Goal: Communication & Community: Connect with others

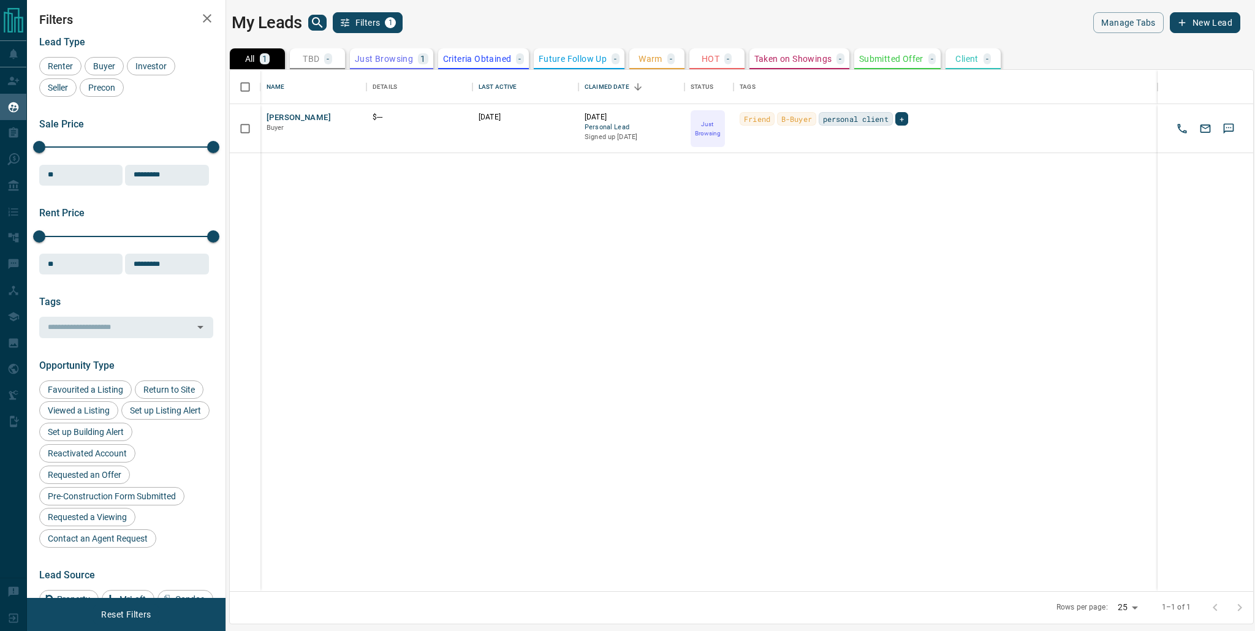
scroll to position [512, 1014]
click at [305, 122] on button "[PERSON_NAME]" at bounding box center [299, 118] width 64 height 12
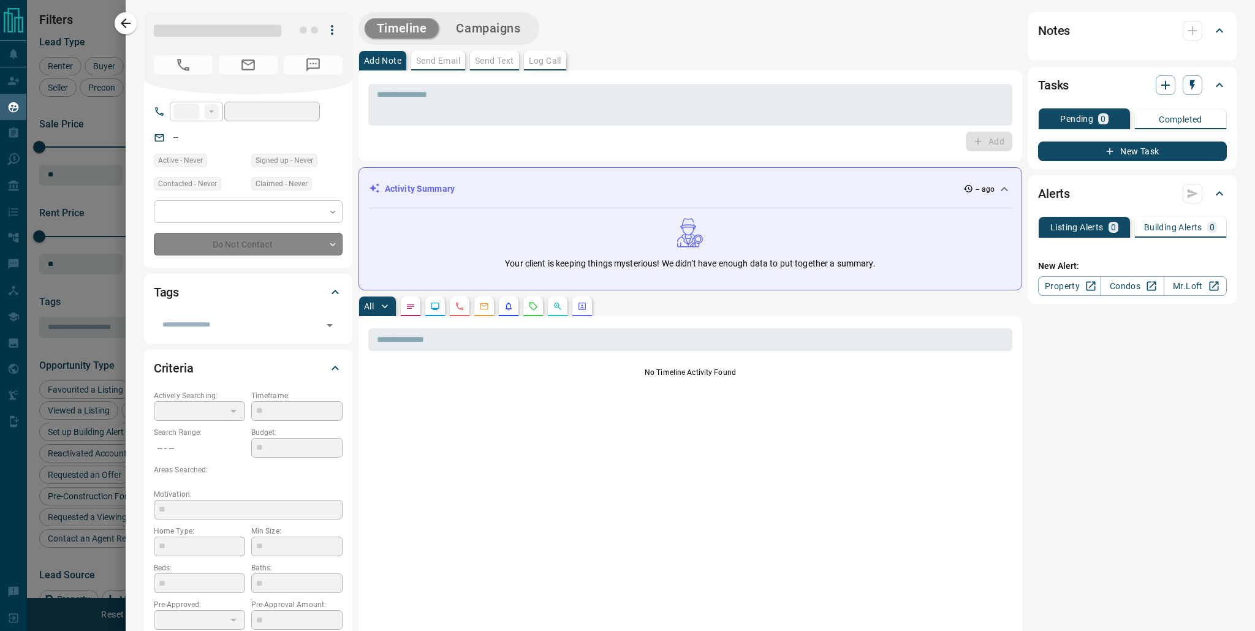
type input "**"
type input "**********"
type input "*"
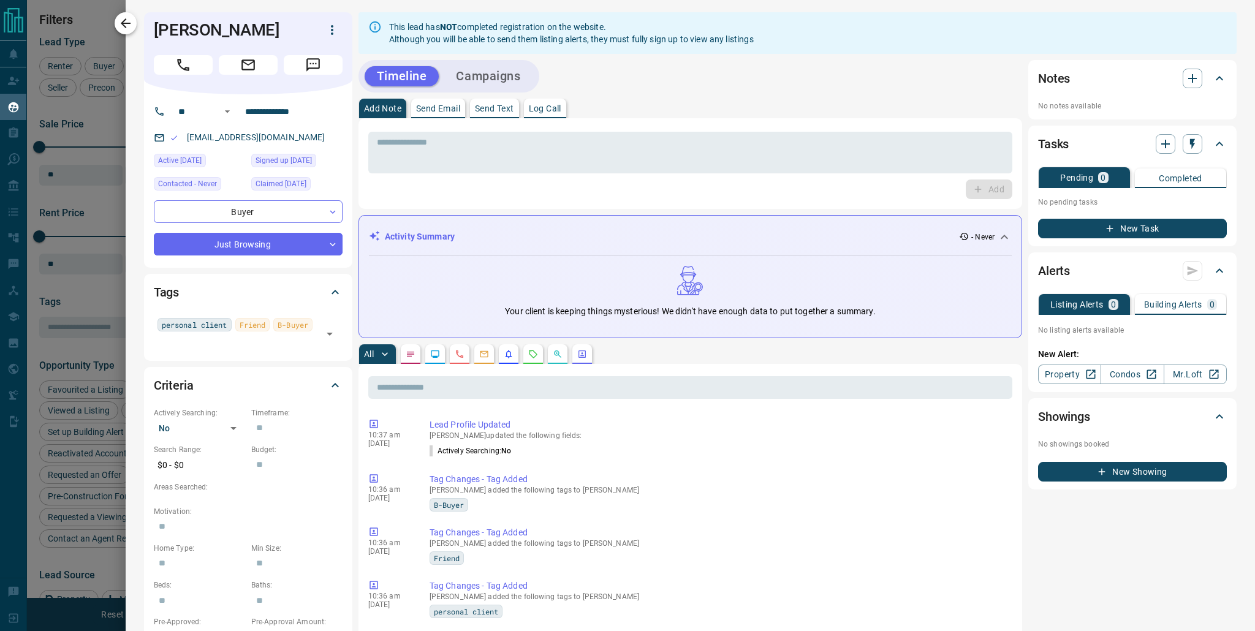
click at [124, 27] on icon "button" at bounding box center [125, 23] width 15 height 15
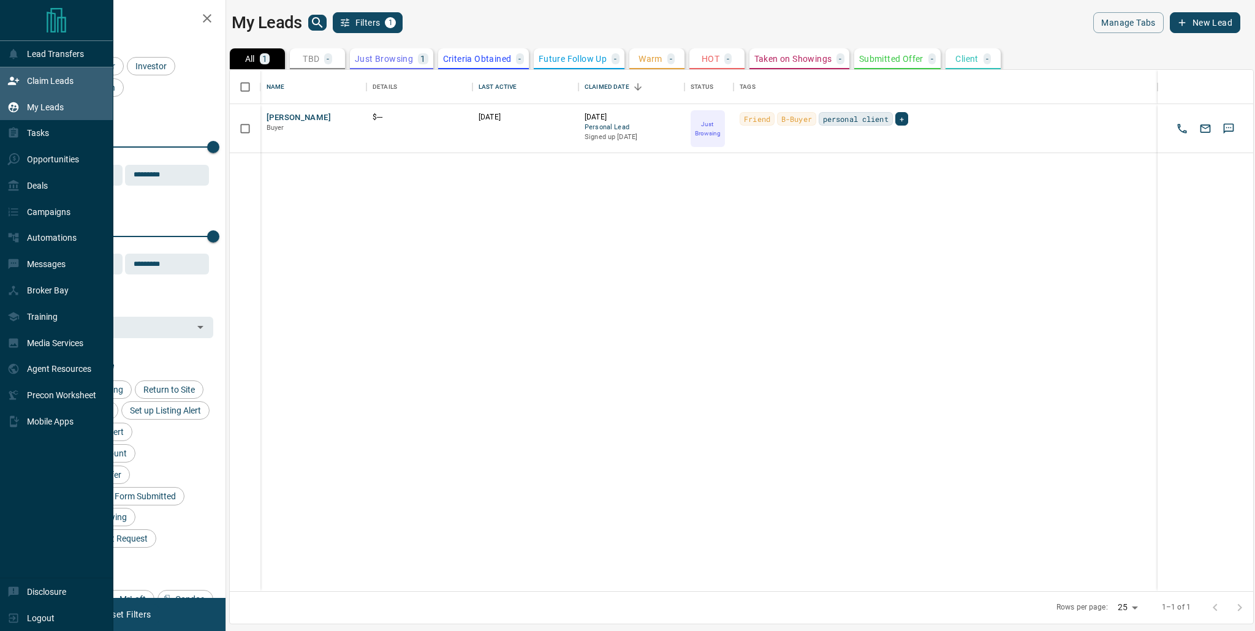
click at [54, 86] on div "Claim Leads" at bounding box center [40, 80] width 66 height 20
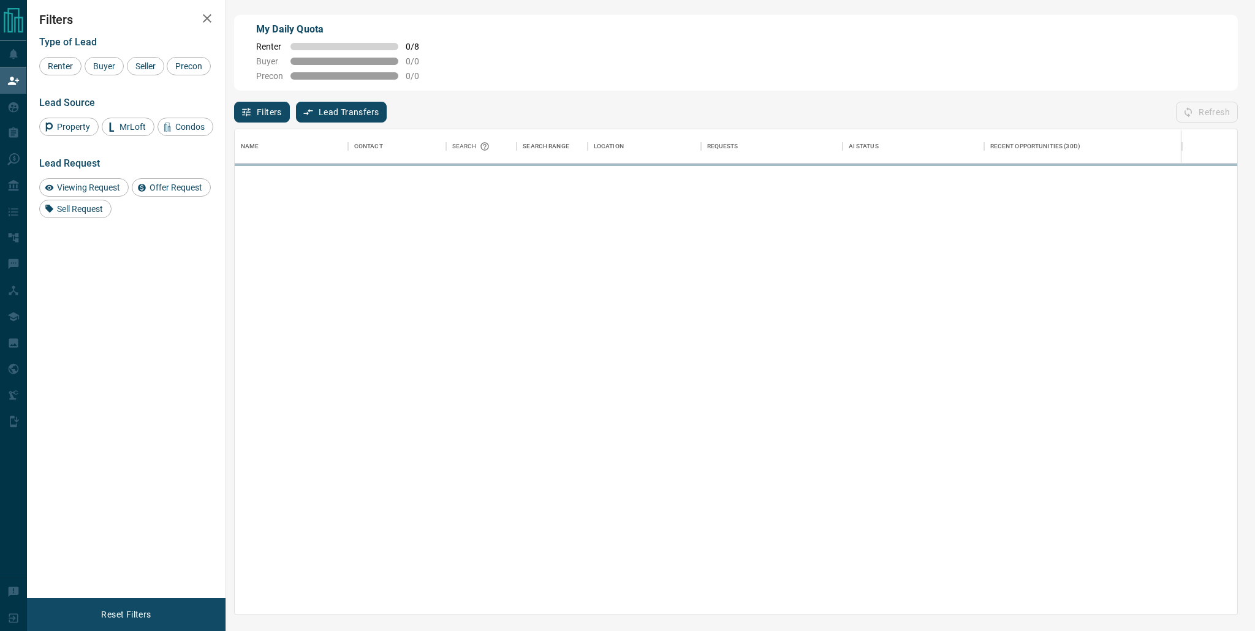
scroll to position [476, 993]
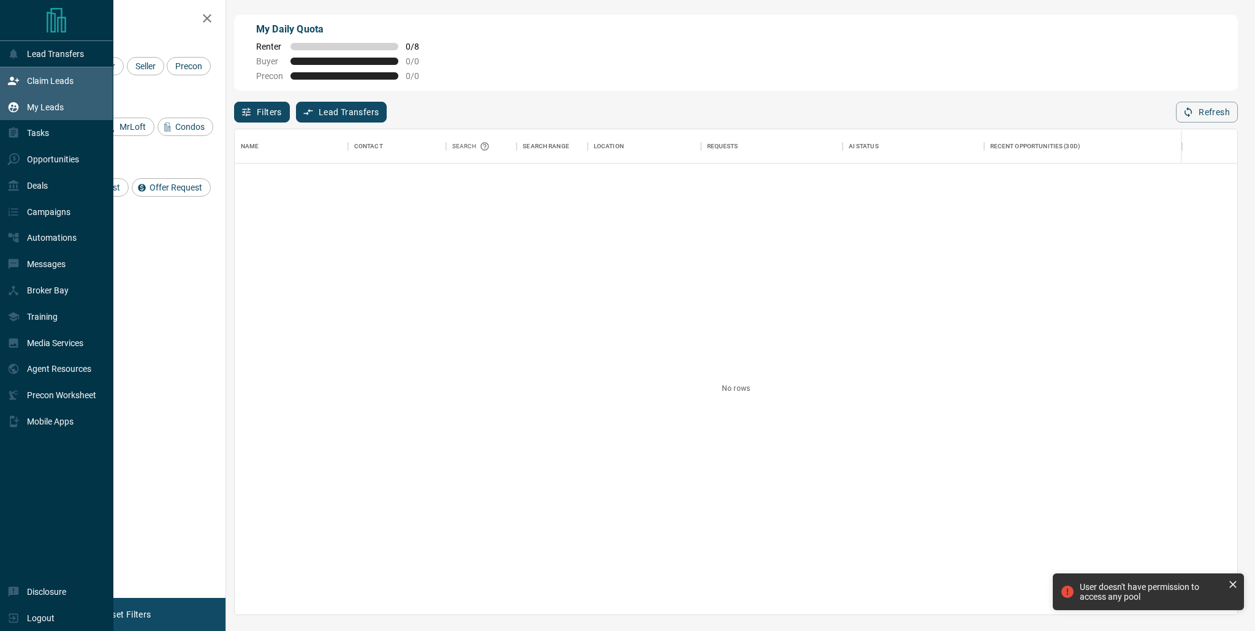
click at [55, 107] on p "My Leads" at bounding box center [45, 107] width 37 height 10
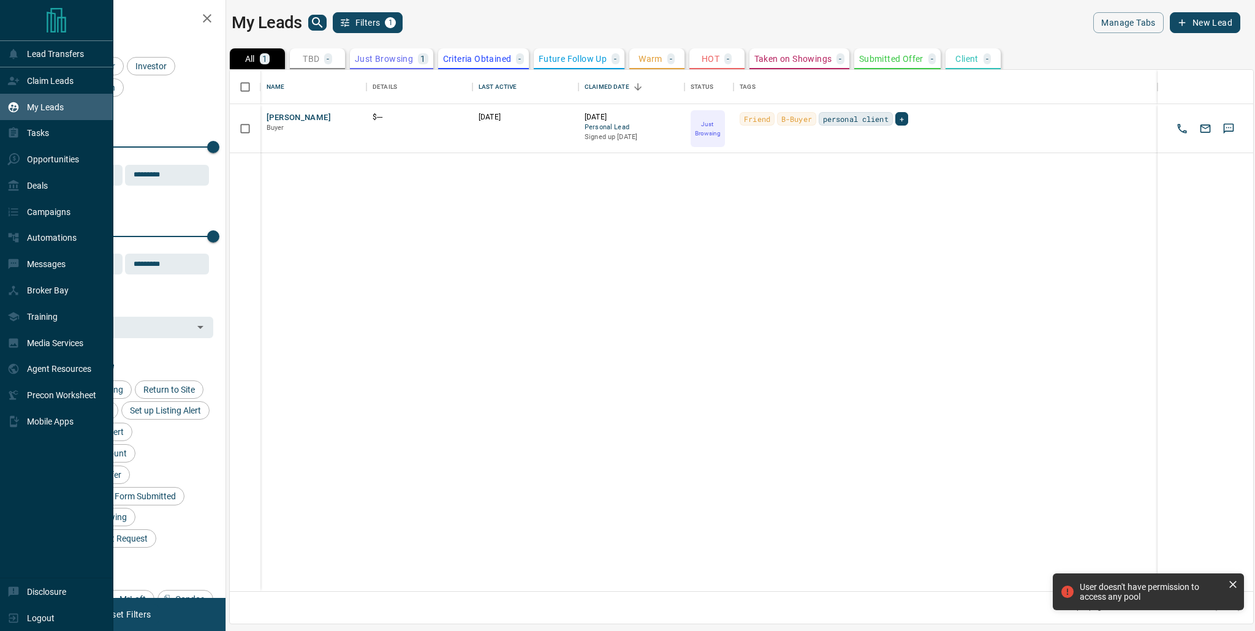
scroll to position [512, 1014]
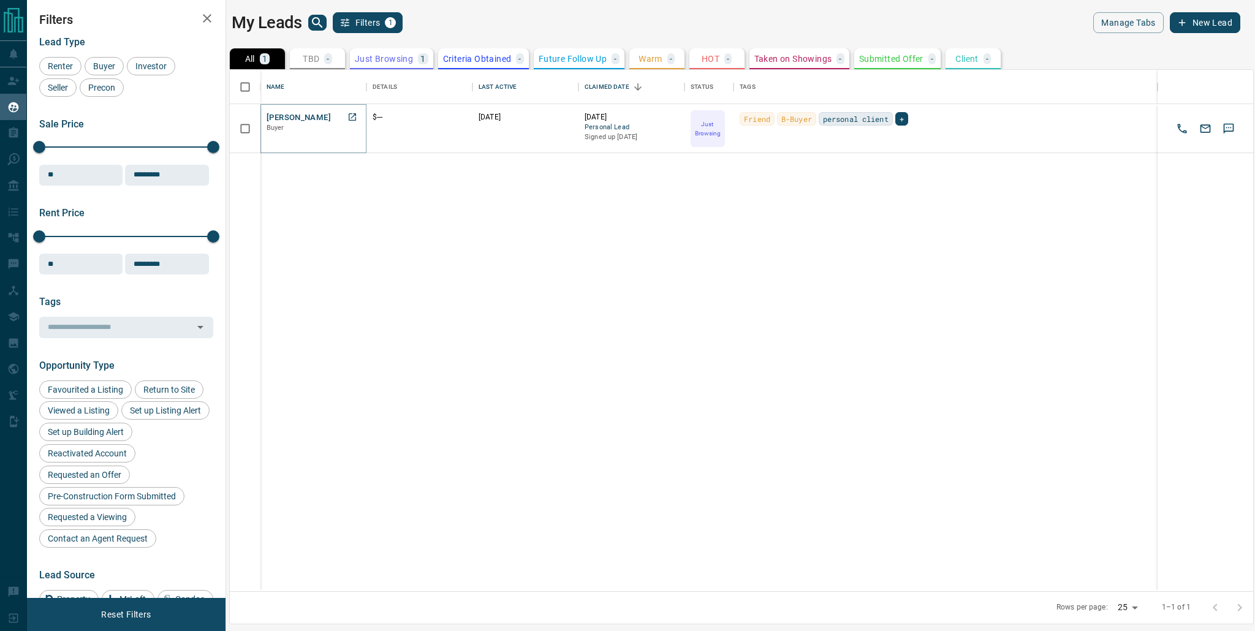
click at [310, 121] on button "[PERSON_NAME]" at bounding box center [299, 118] width 64 height 12
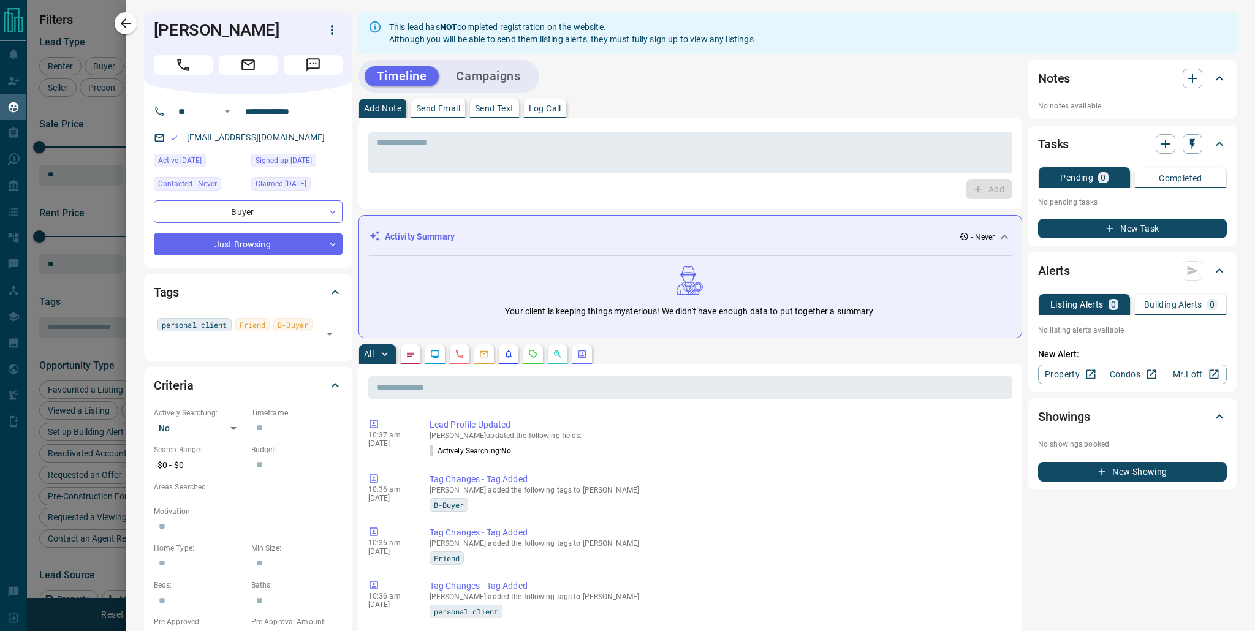
click at [496, 110] on p "Send Text" at bounding box center [494, 108] width 39 height 9
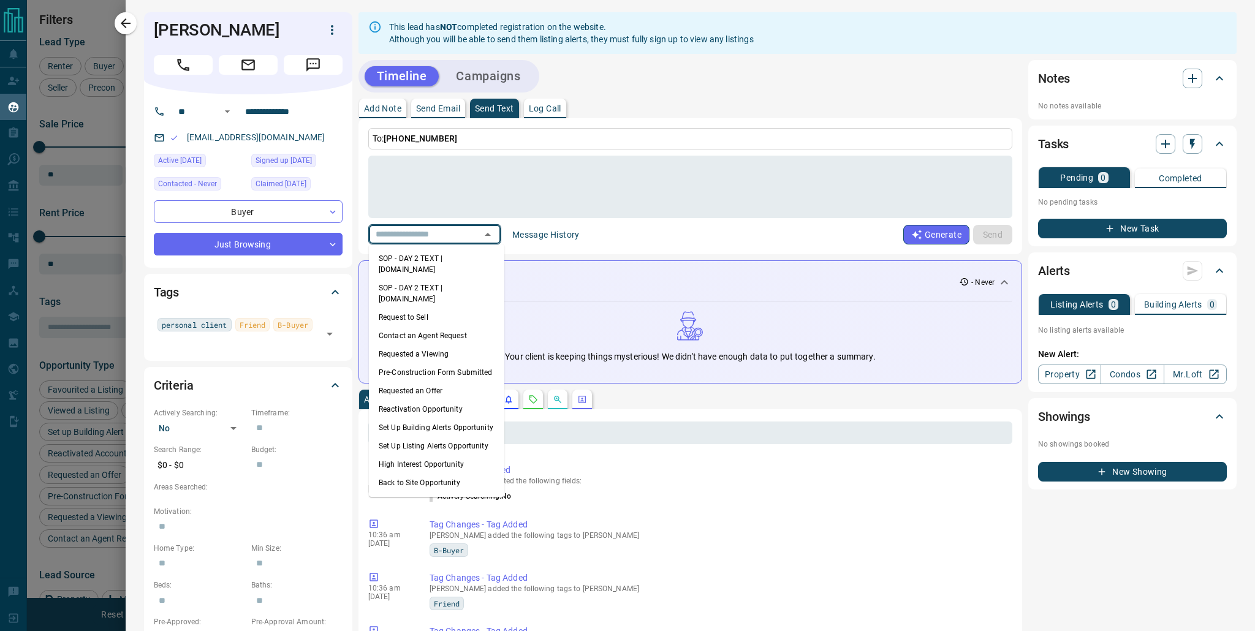
click at [439, 237] on input "text" at bounding box center [417, 234] width 93 height 15
click at [409, 279] on li "SOP - DAY 2 TEXT | [DOMAIN_NAME]" at bounding box center [436, 293] width 135 height 29
type textarea "**********"
type input "**********"
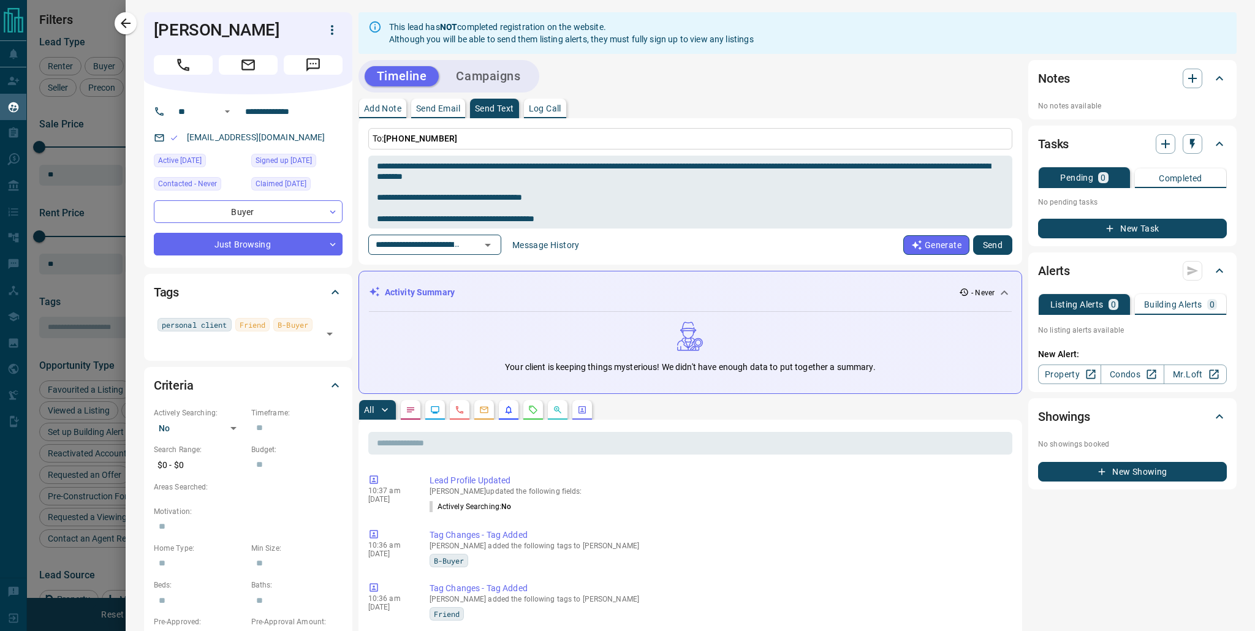
click at [441, 110] on p "Send Email" at bounding box center [438, 108] width 44 height 9
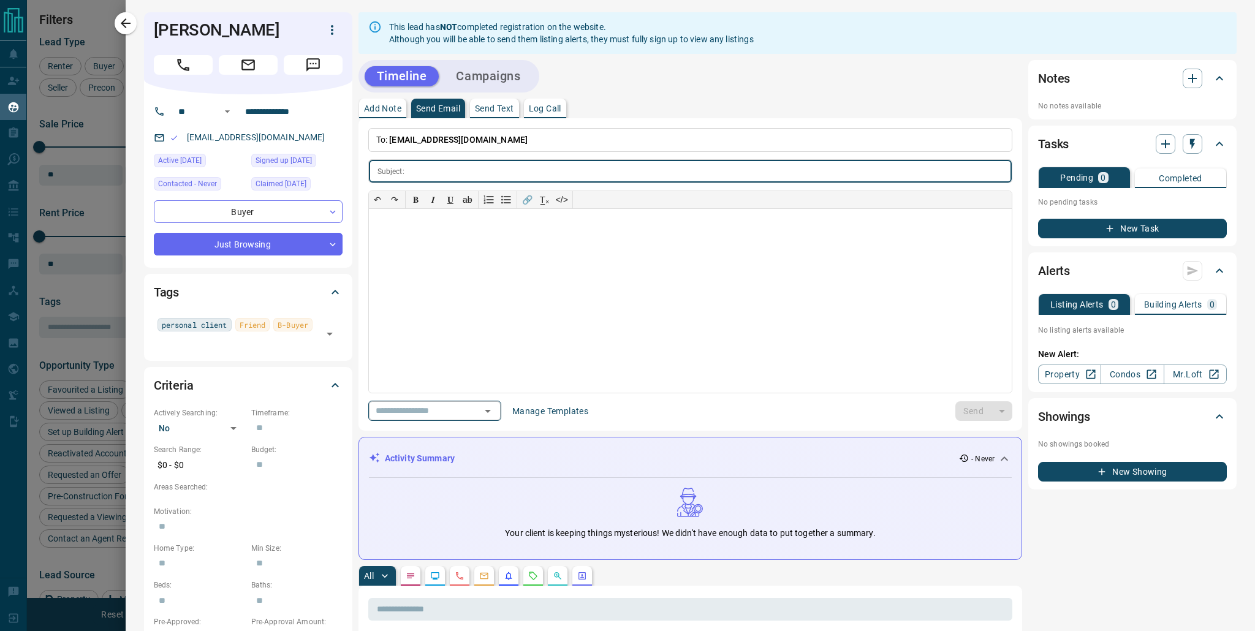
click at [468, 414] on div "​" at bounding box center [434, 411] width 133 height 20
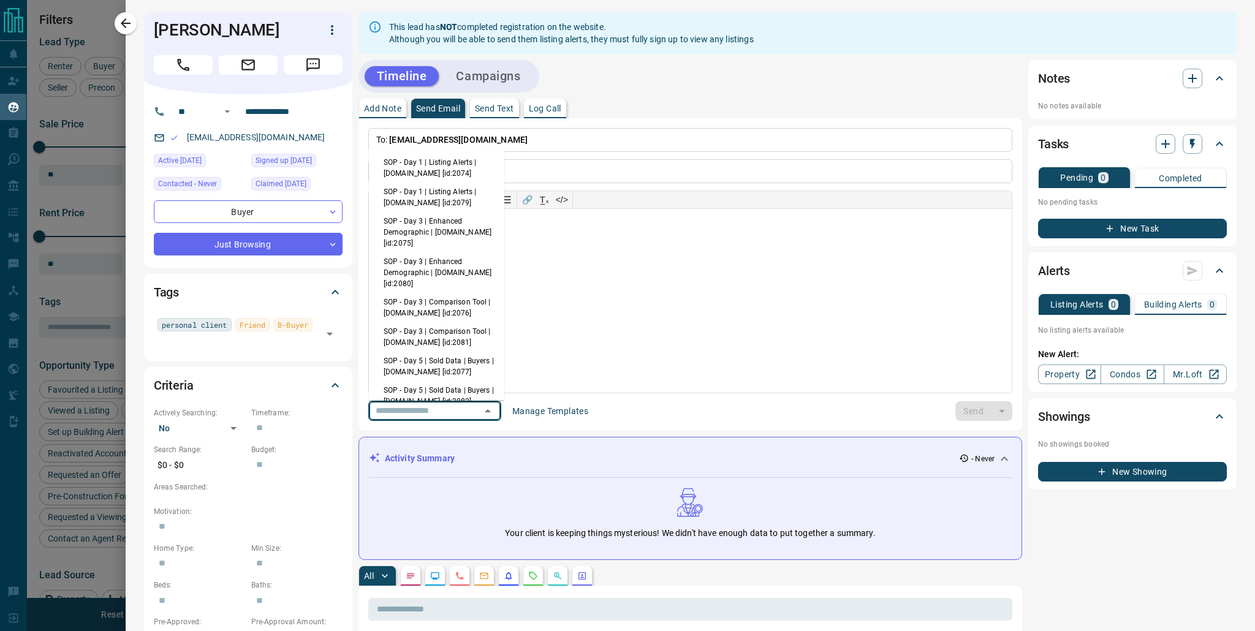
click at [439, 230] on li "SOP - Day 3 | Enhanced Demographic | [DOMAIN_NAME] [id:2075]" at bounding box center [436, 232] width 135 height 40
type input "**********"
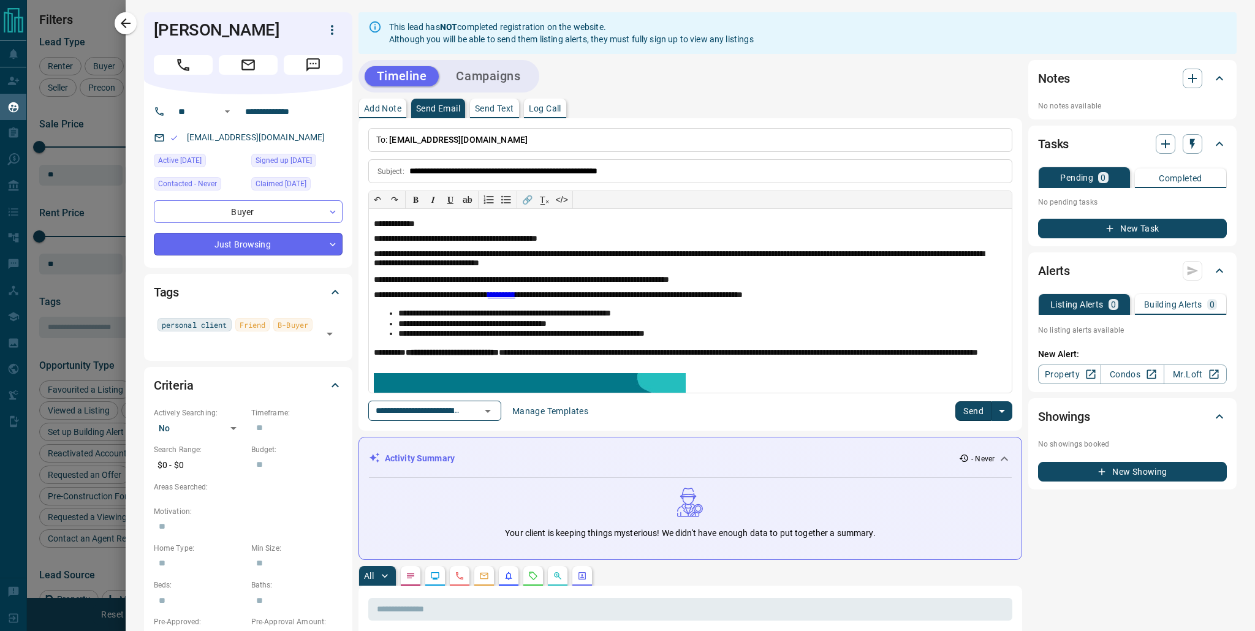
click at [332, 246] on body "Lead Transfers Claim Leads My Leads Tasks Opportunities Deals Campaigns Automat…" at bounding box center [627, 308] width 1255 height 616
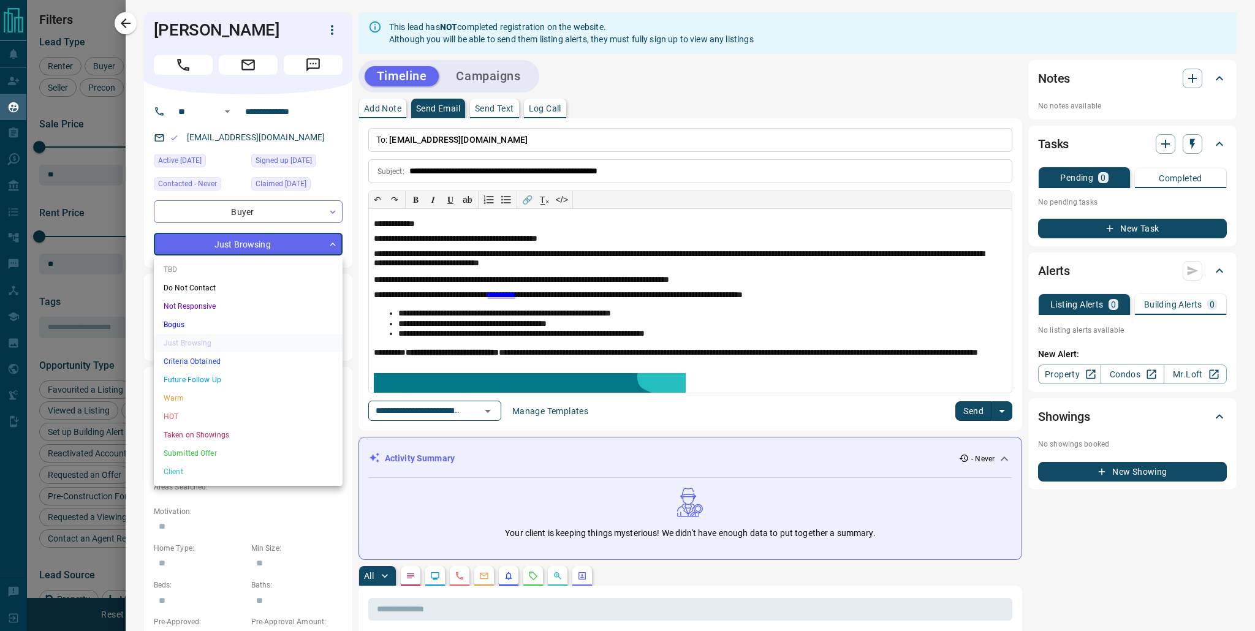
click at [126, 25] on div at bounding box center [627, 315] width 1255 height 631
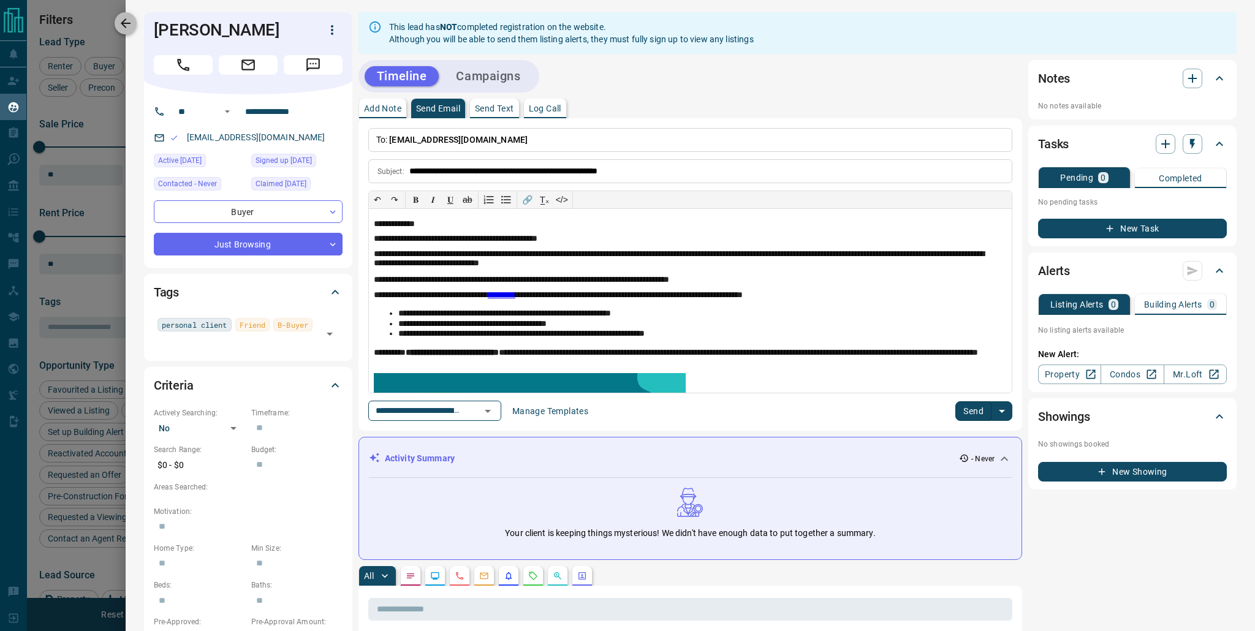
click at [127, 17] on icon "button" at bounding box center [125, 23] width 15 height 15
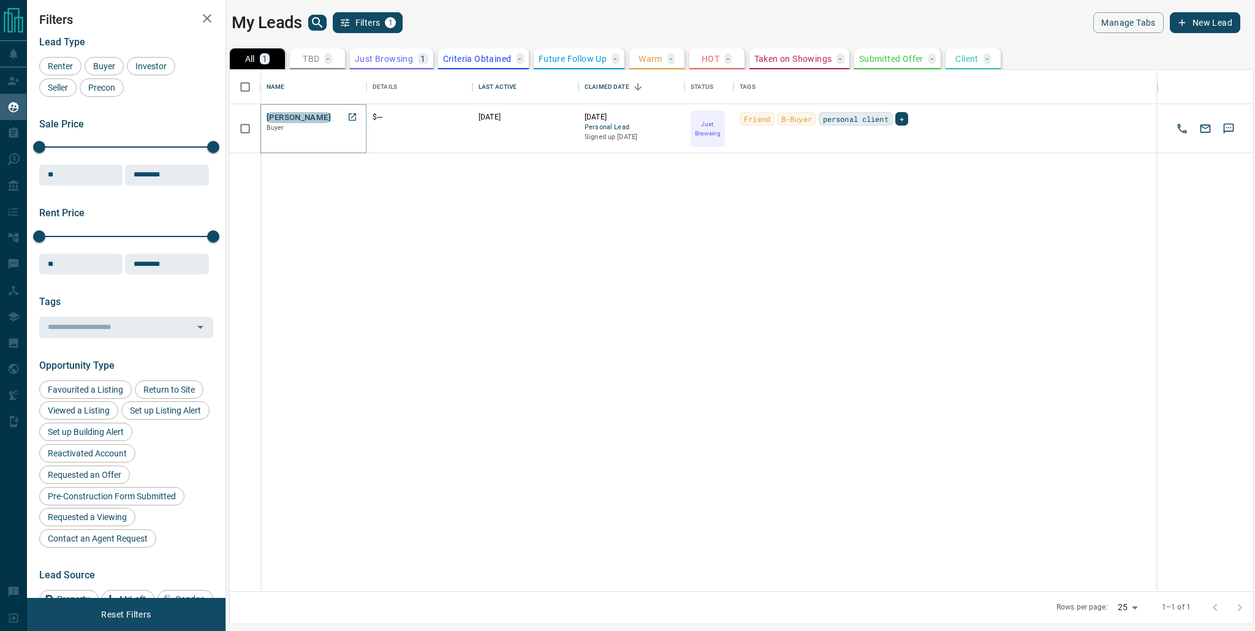
click at [295, 118] on button "[PERSON_NAME]" at bounding box center [299, 118] width 64 height 12
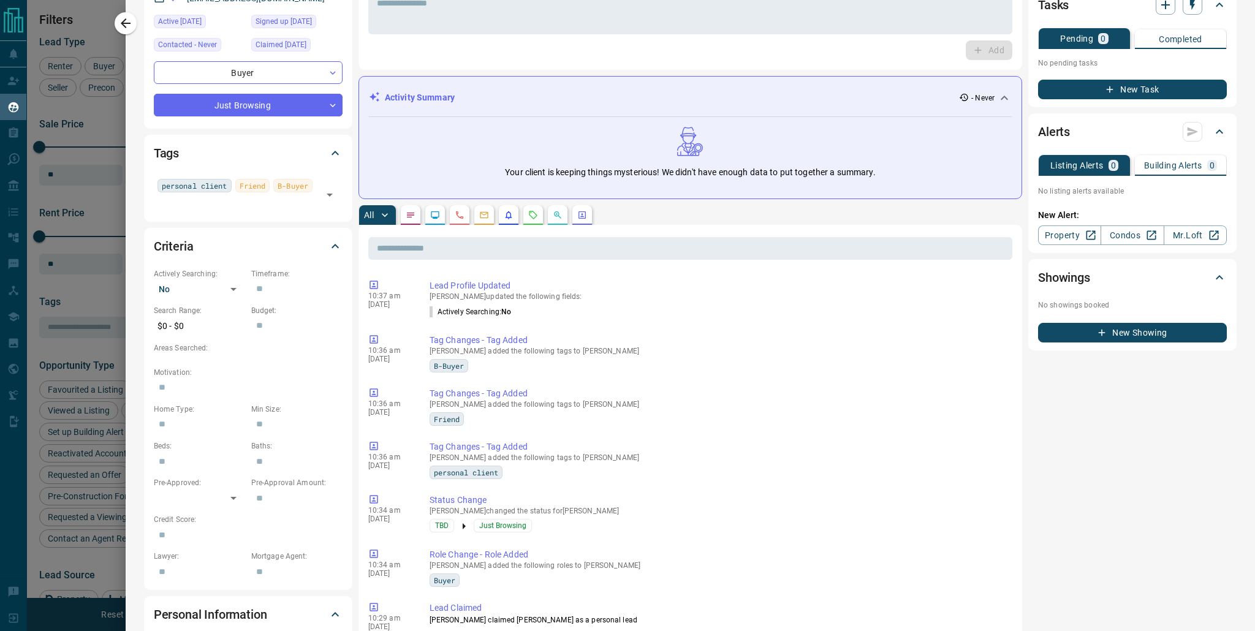
scroll to position [0, 0]
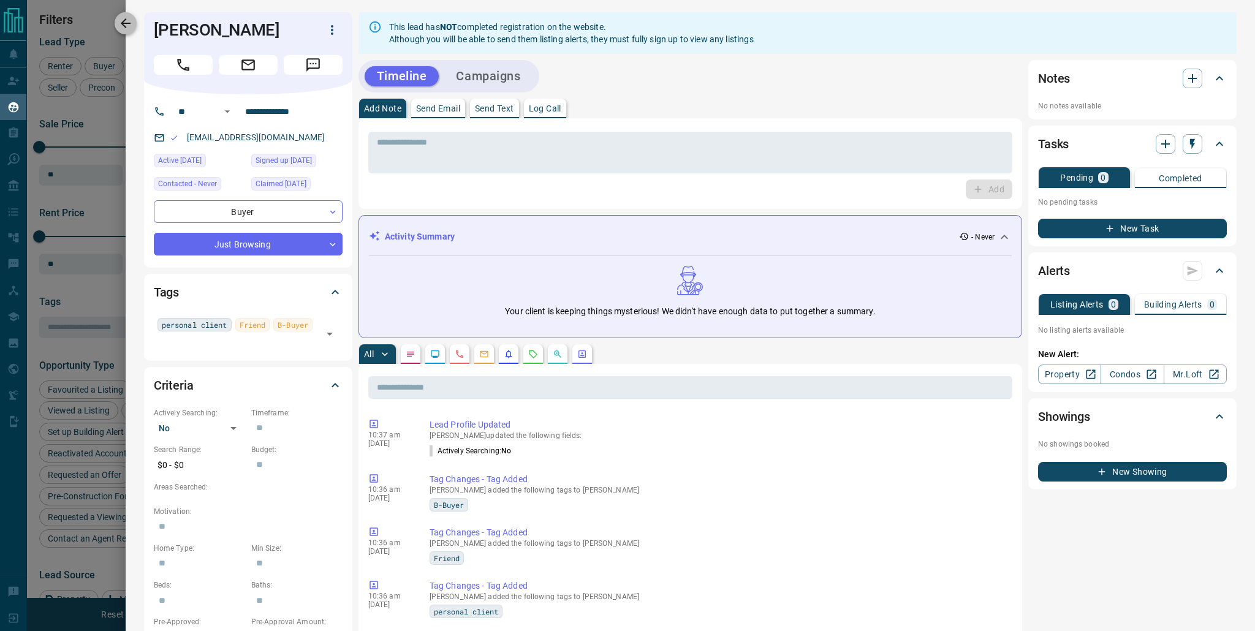
click at [118, 26] on icon "button" at bounding box center [125, 23] width 15 height 15
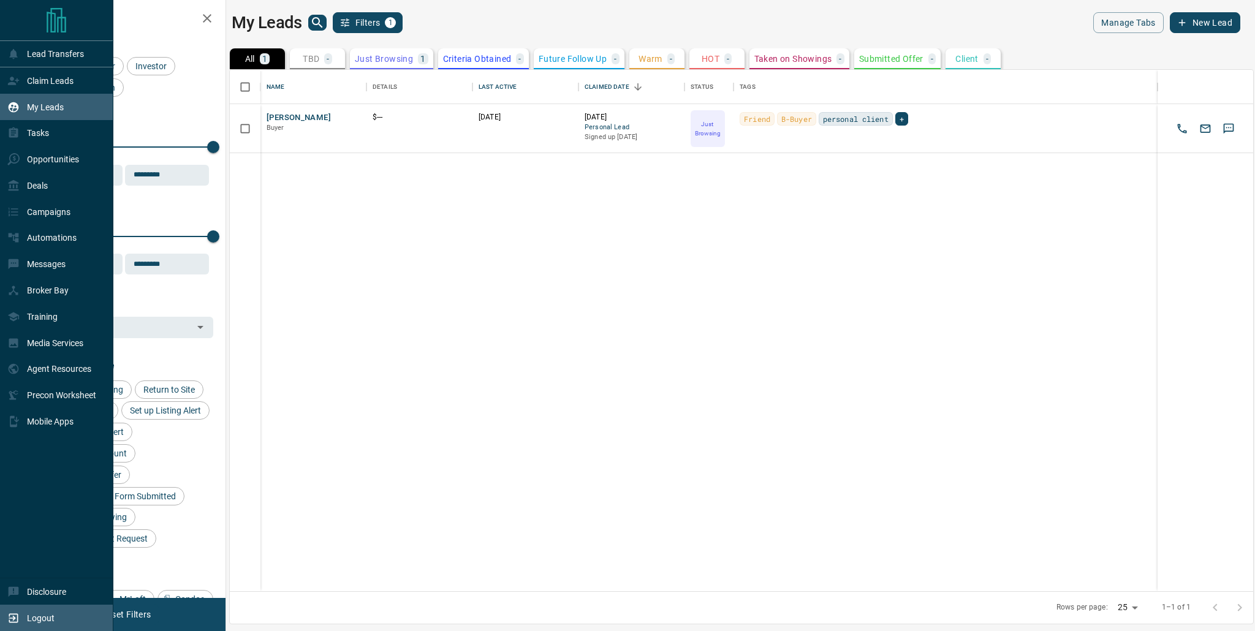
click at [36, 621] on p "Logout" at bounding box center [41, 618] width 28 height 10
